Goal: Task Accomplishment & Management: Manage account settings

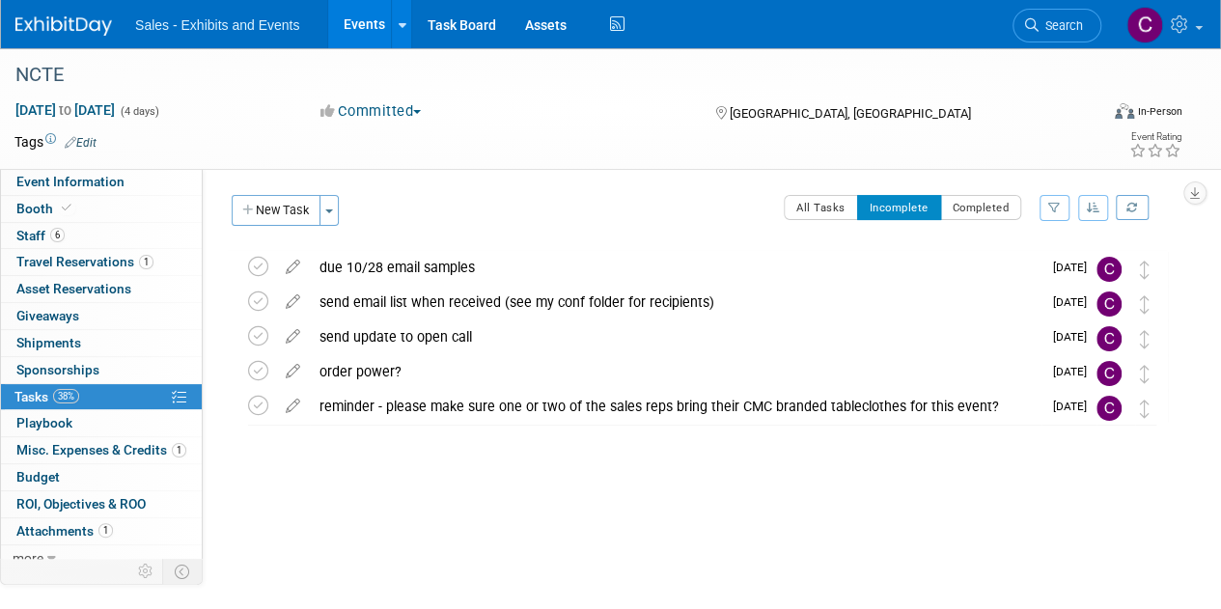
click at [359, 30] on link "Events" at bounding box center [363, 24] width 70 height 48
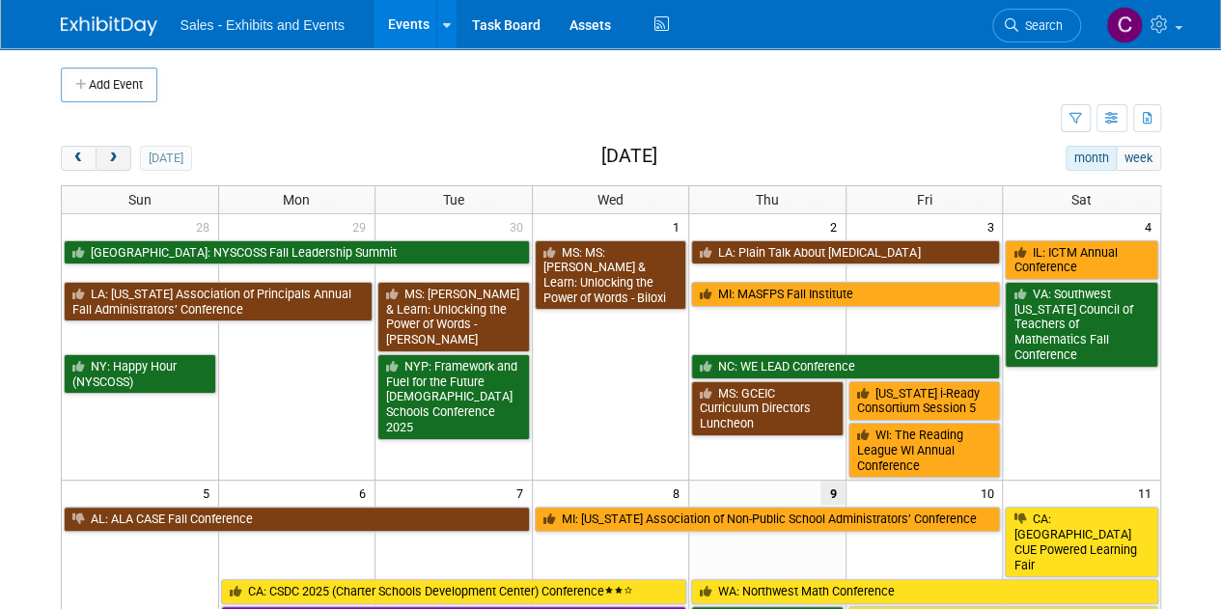
click at [112, 150] on button "next" at bounding box center [114, 158] width 36 height 25
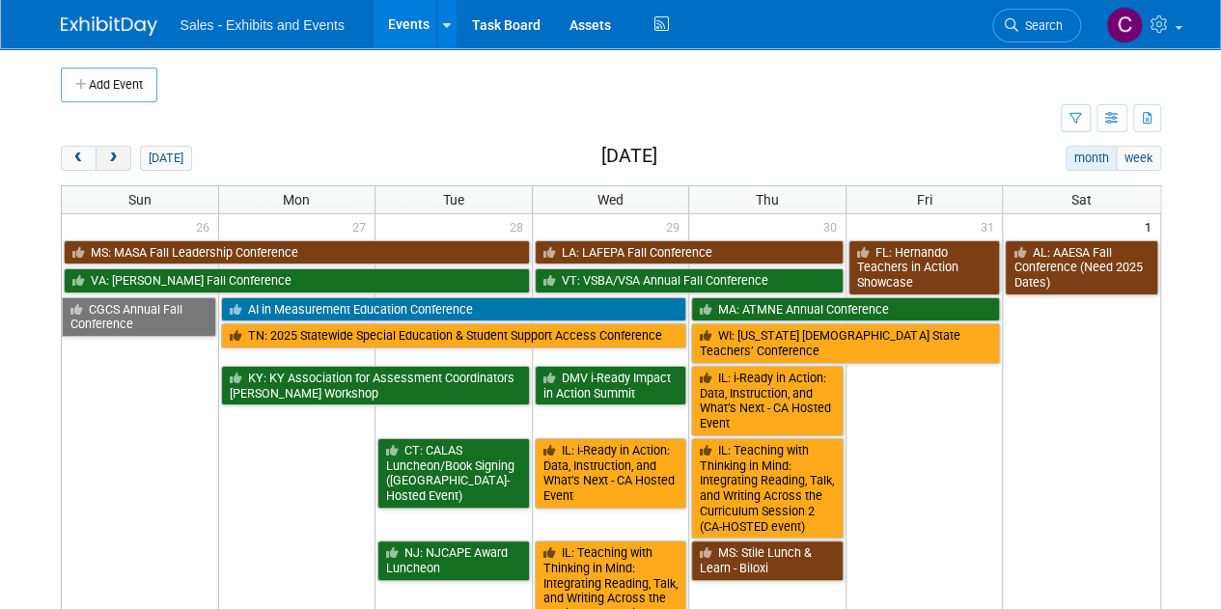
click at [112, 150] on button "next" at bounding box center [114, 158] width 36 height 25
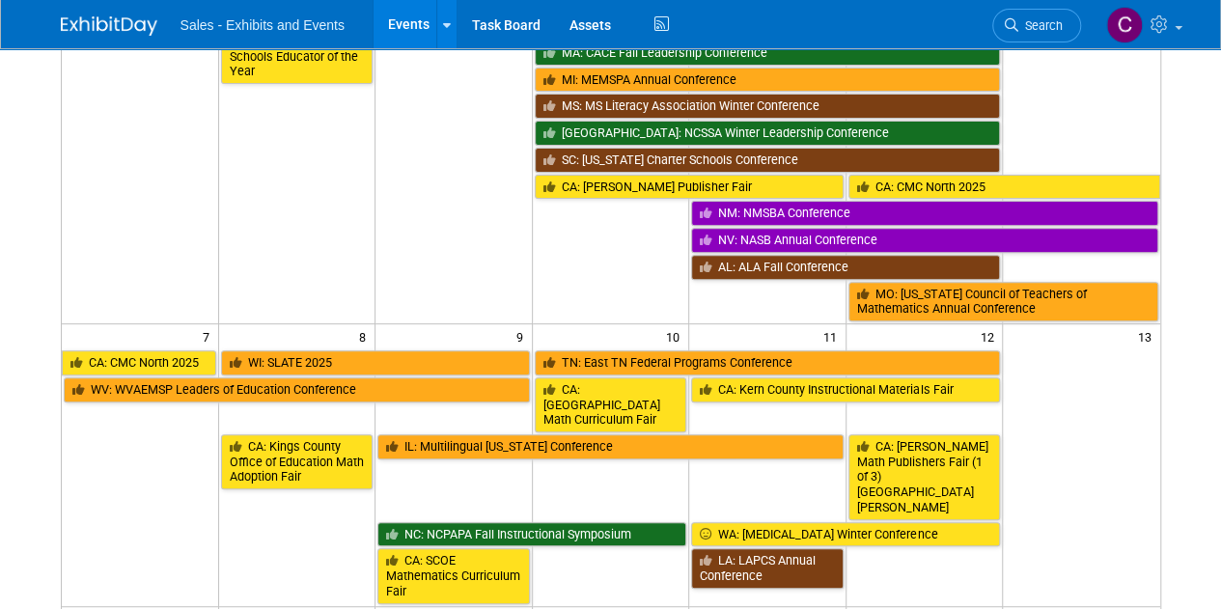
scroll to position [307, 0]
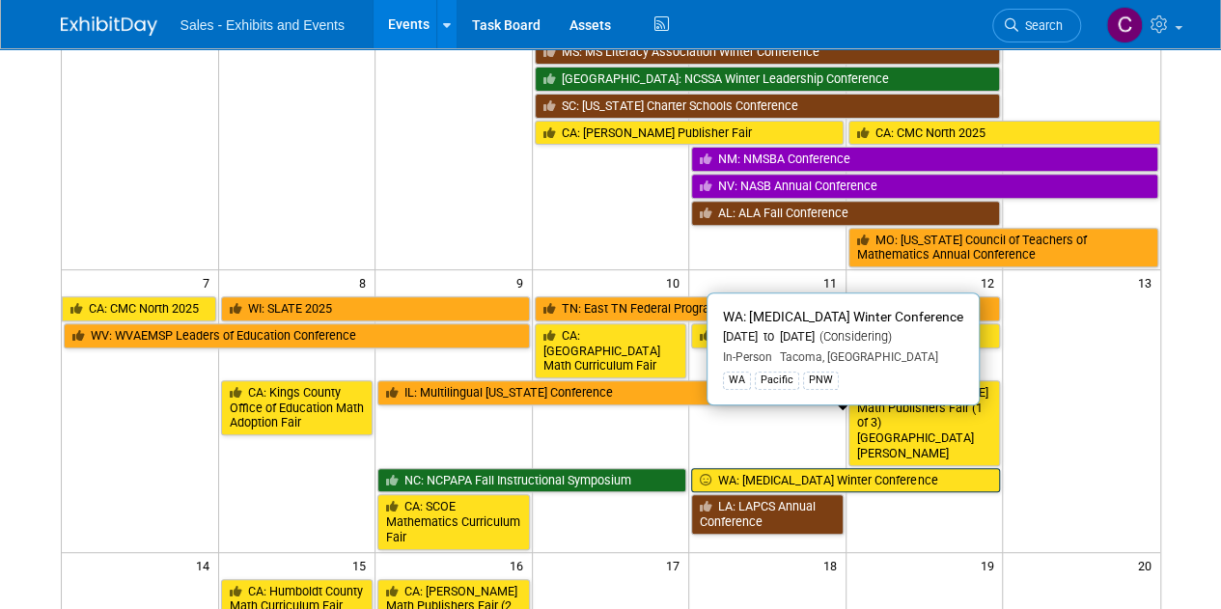
drag, startPoint x: 703, startPoint y: 443, endPoint x: 749, endPoint y: 418, distance: 52.7
click at [749, 468] on link "WA: WERA Winter Conference" at bounding box center [845, 480] width 309 height 25
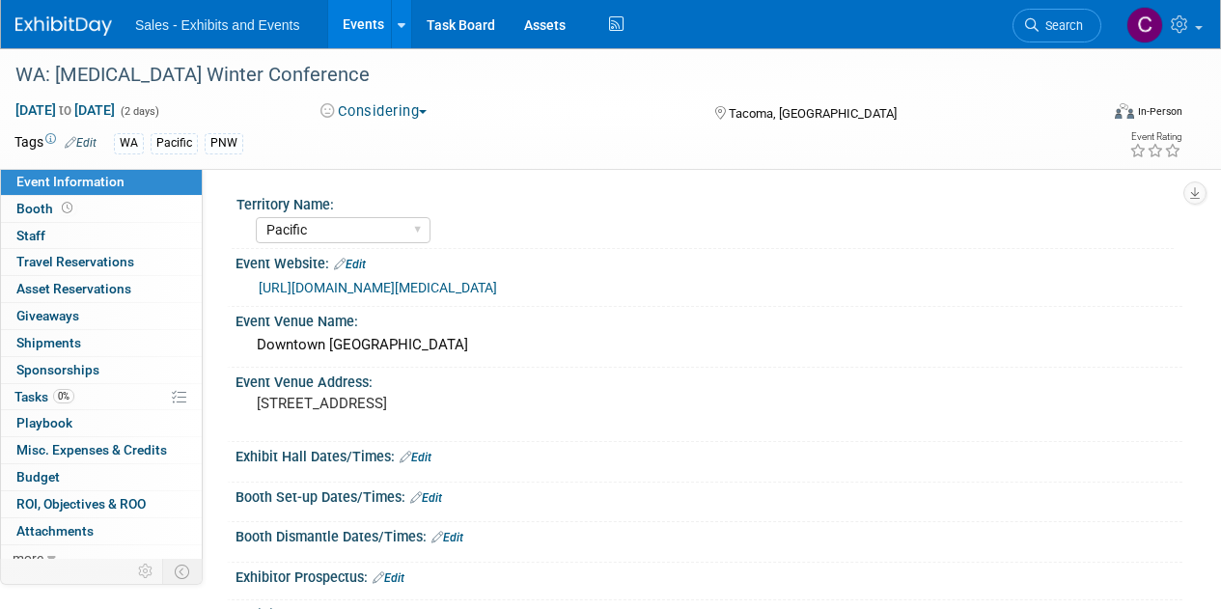
select select "Pacific"
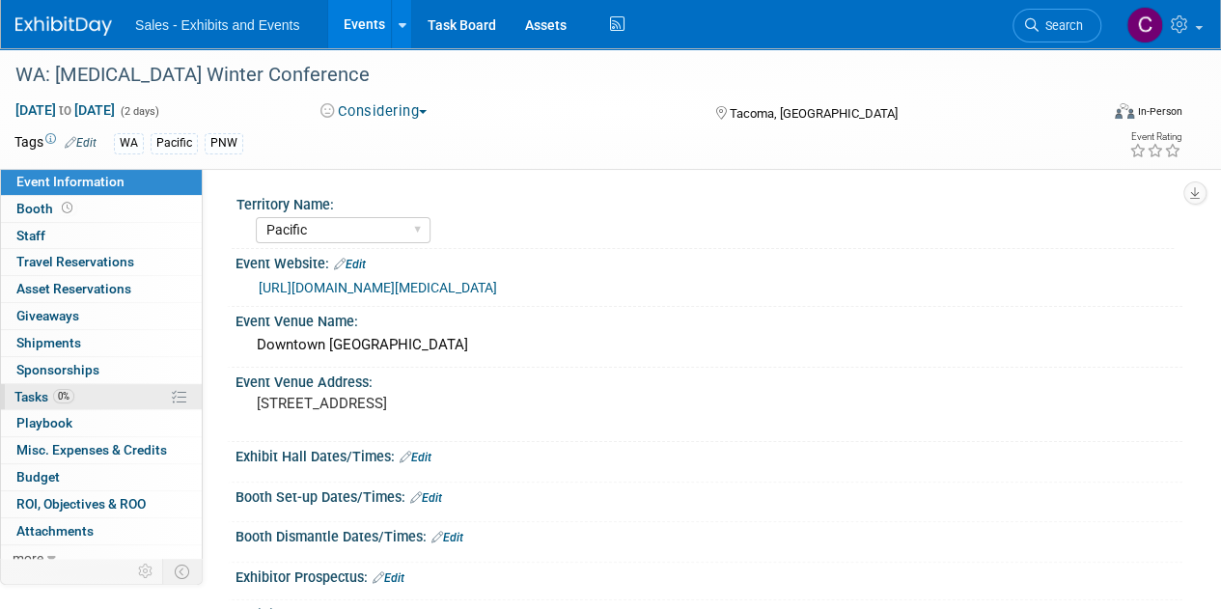
click at [41, 389] on span "Tasks 0%" at bounding box center [44, 396] width 60 height 15
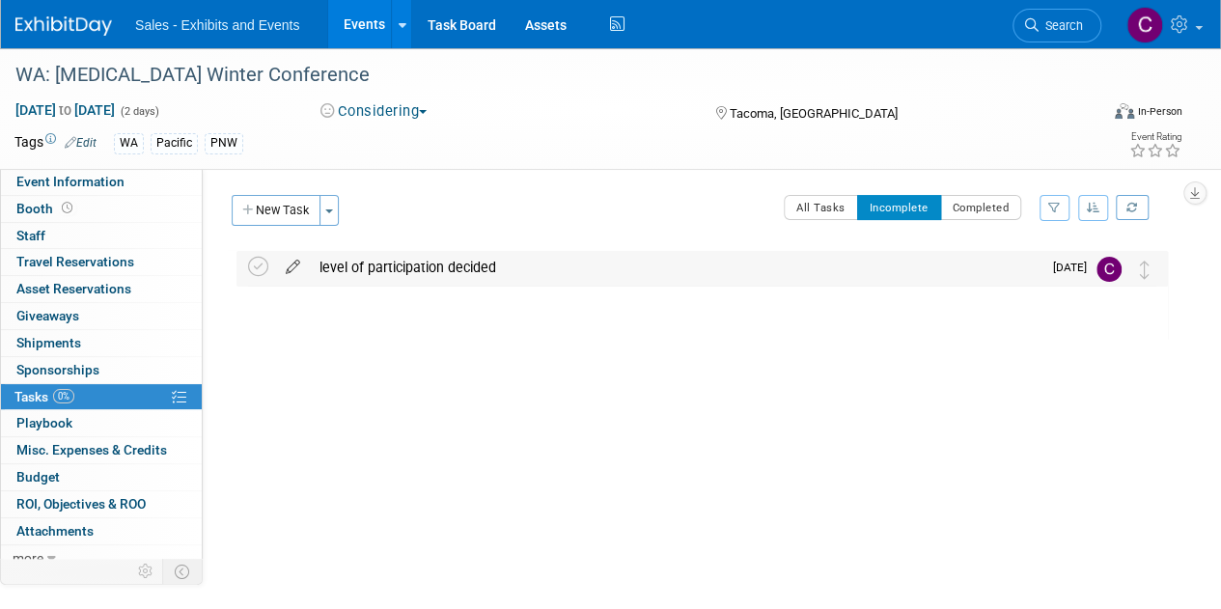
click at [297, 265] on icon at bounding box center [293, 263] width 34 height 24
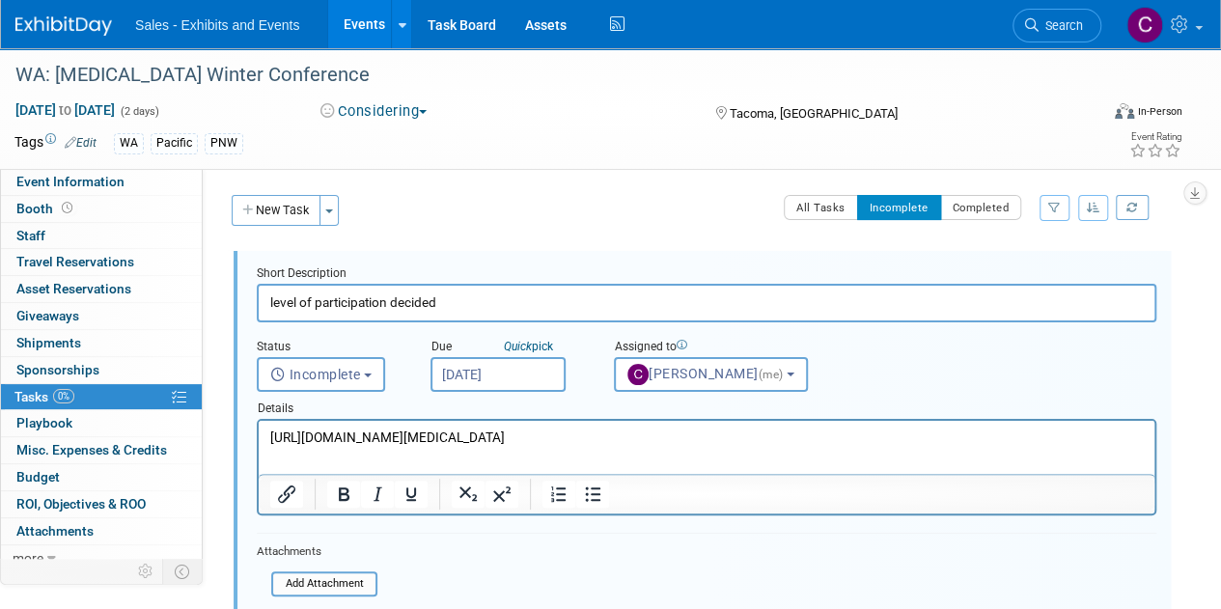
click at [551, 430] on p "https://www.wera-web.org/sponsors" at bounding box center [707, 438] width 874 height 18
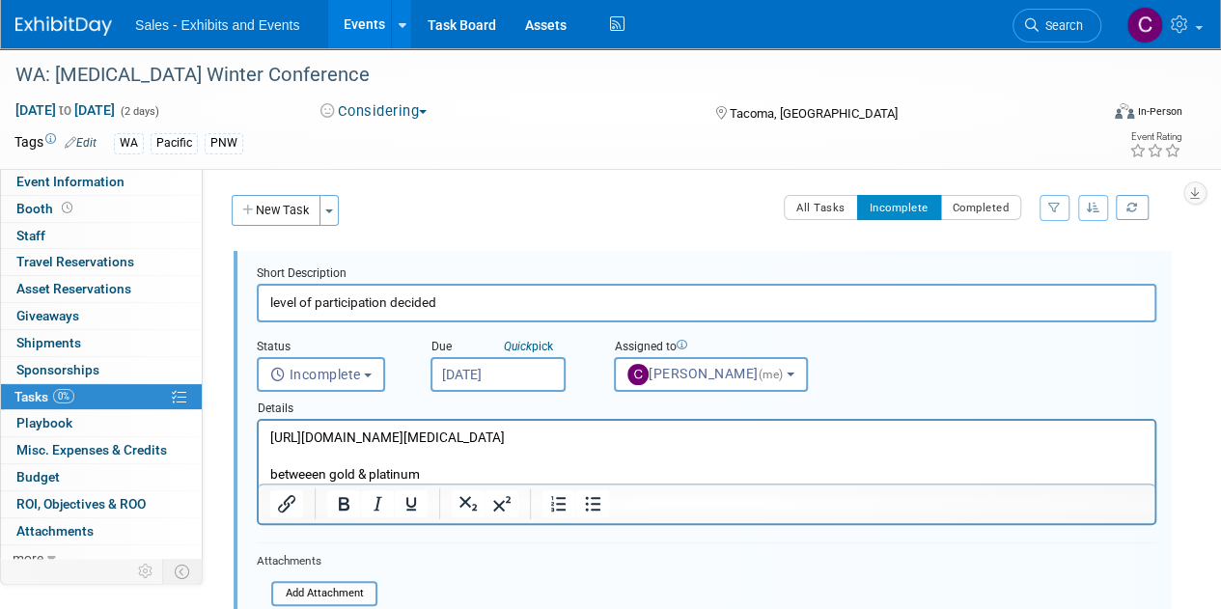
scroll to position [235, 0]
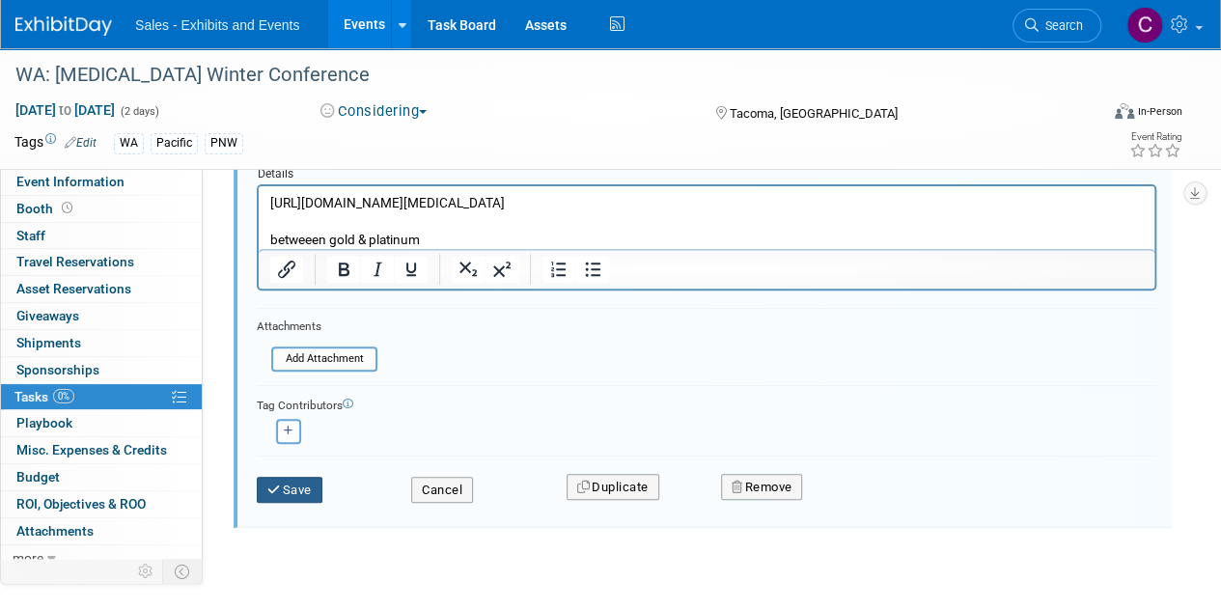
click at [305, 486] on button "Save" at bounding box center [290, 490] width 66 height 27
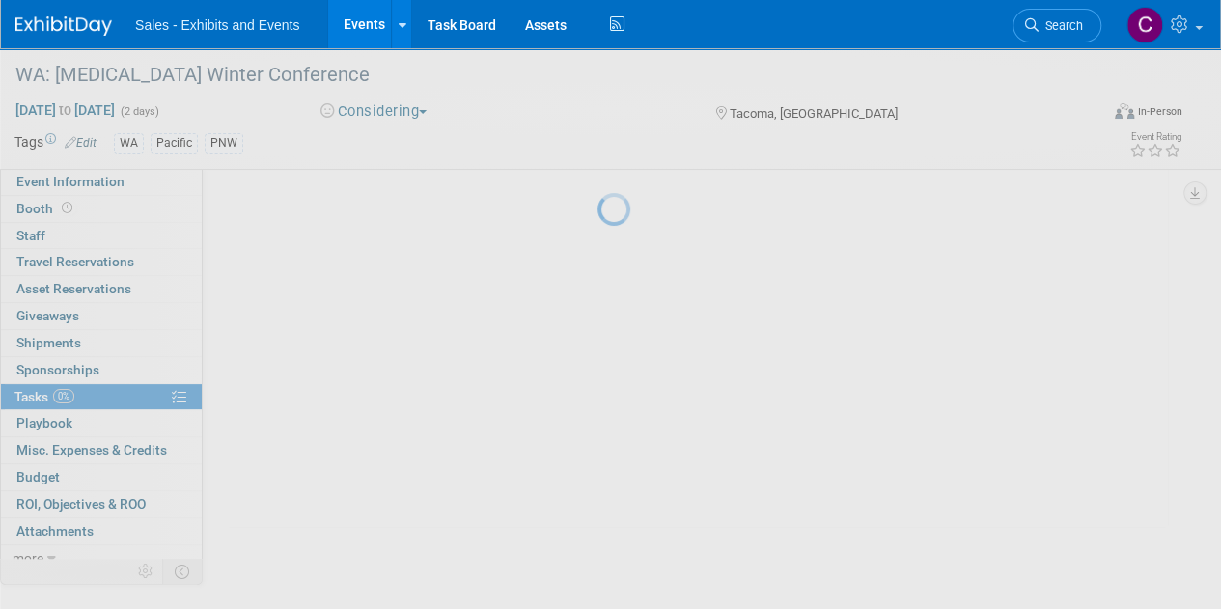
scroll to position [0, 0]
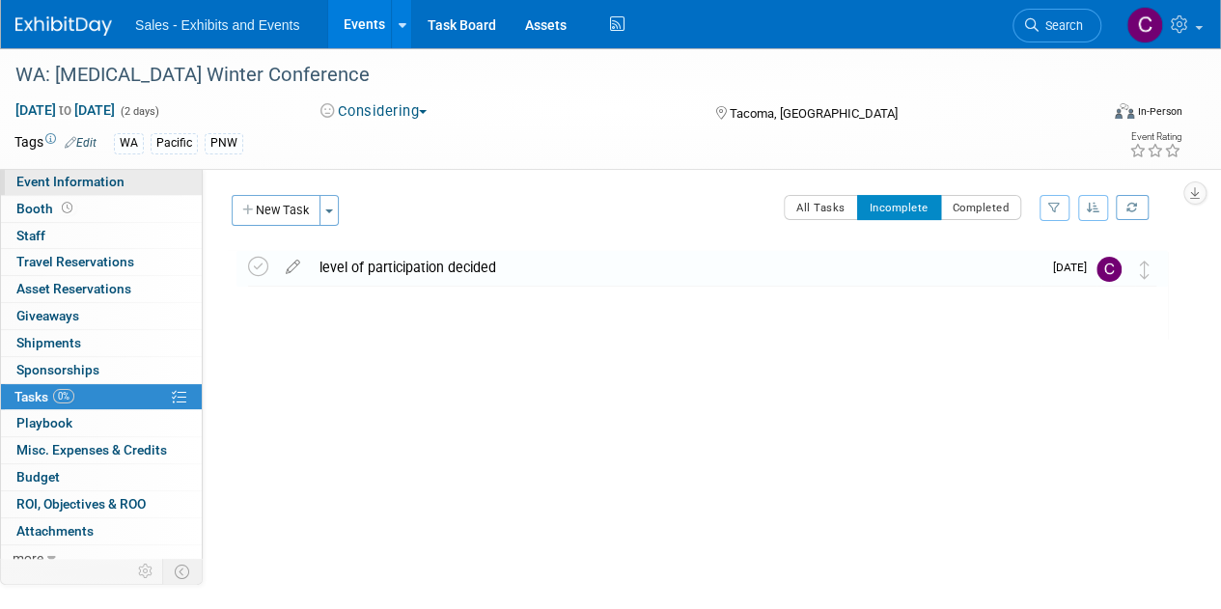
click at [120, 184] on span "Event Information" at bounding box center [70, 181] width 108 height 15
select select "Pacific"
